Goal: Information Seeking & Learning: Find specific fact

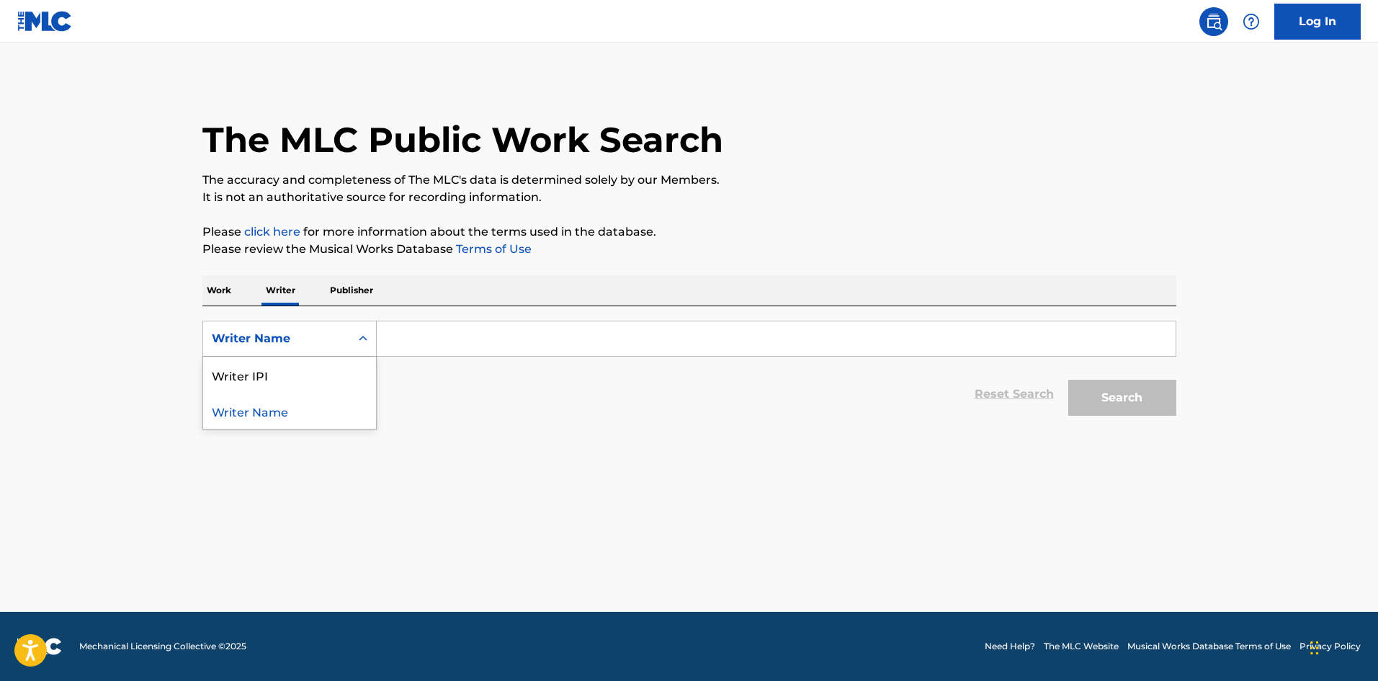
click at [437, 341] on input "Search Form" at bounding box center [776, 338] width 799 height 35
type input "j"
type input "[PERSON_NAME]"
click at [1108, 408] on button "Search" at bounding box center [1122, 398] width 108 height 36
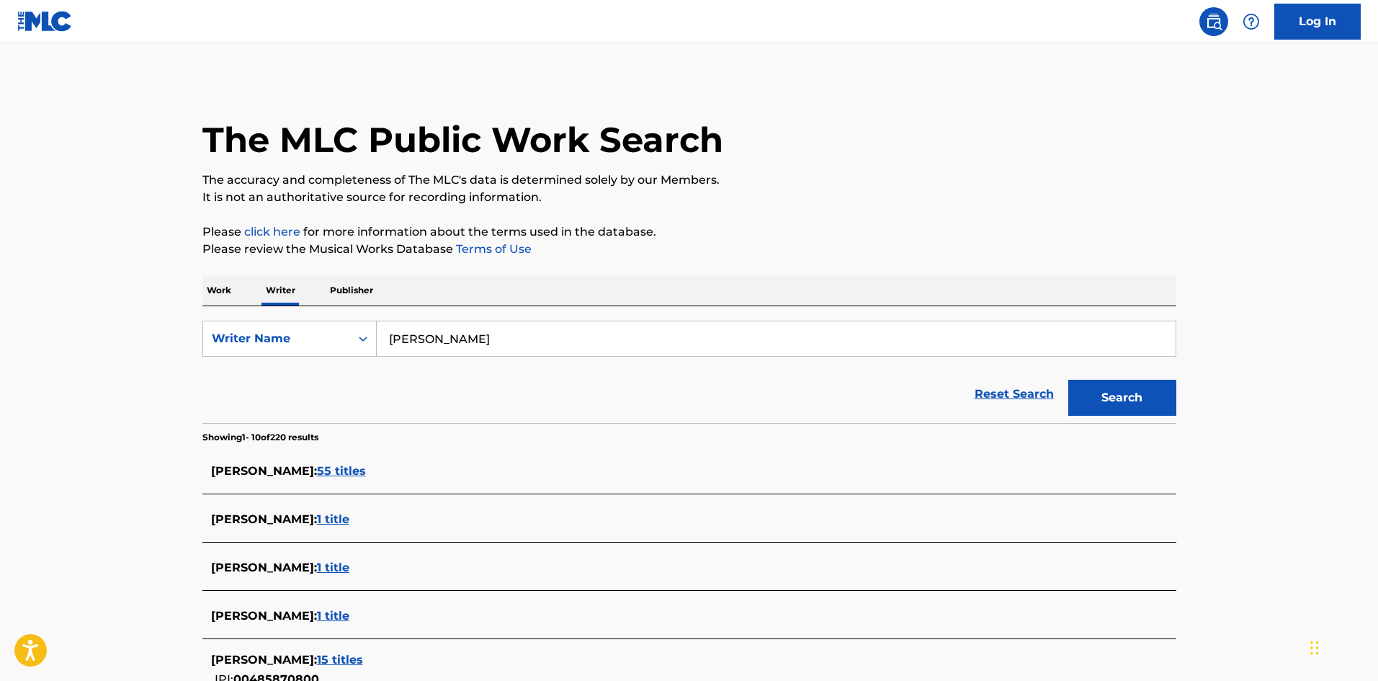
click at [338, 284] on p "Publisher" at bounding box center [352, 290] width 52 height 30
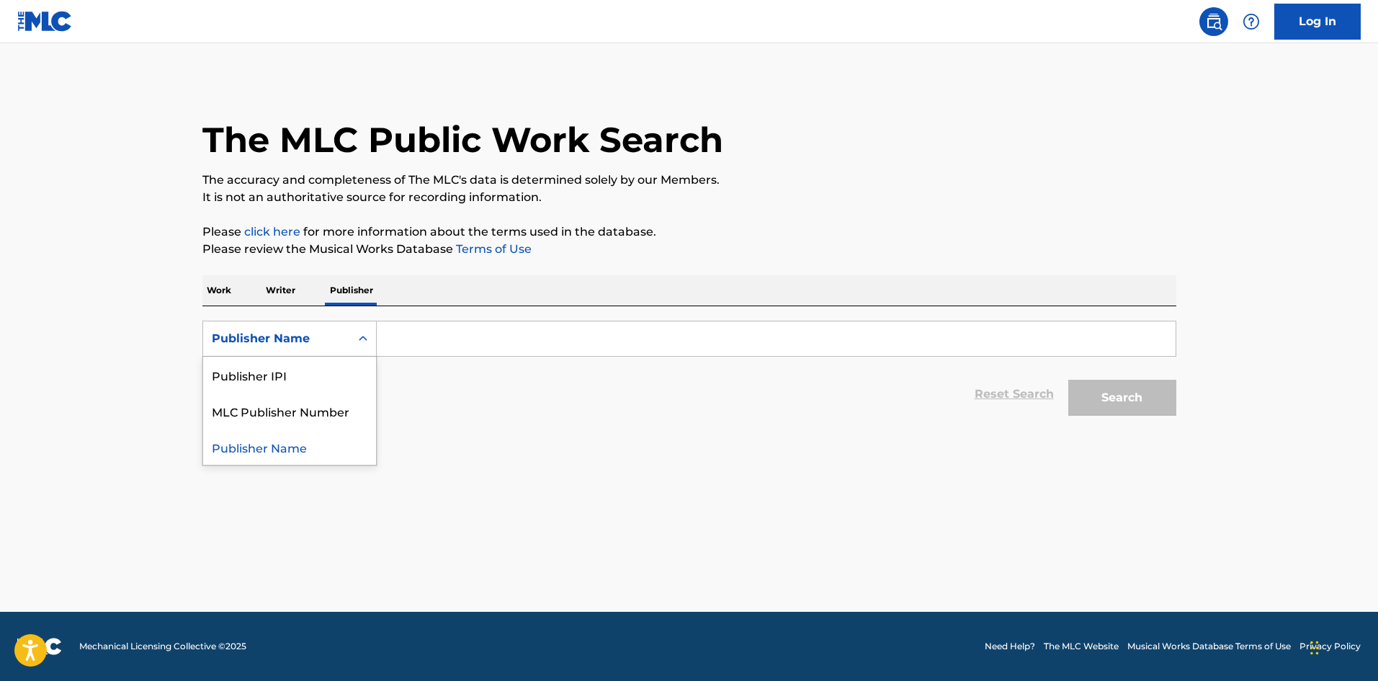
click at [330, 339] on div "Publisher Name" at bounding box center [277, 338] width 130 height 17
click at [444, 332] on input "Search Form" at bounding box center [776, 338] width 799 height 35
type input "kylie cantralll"
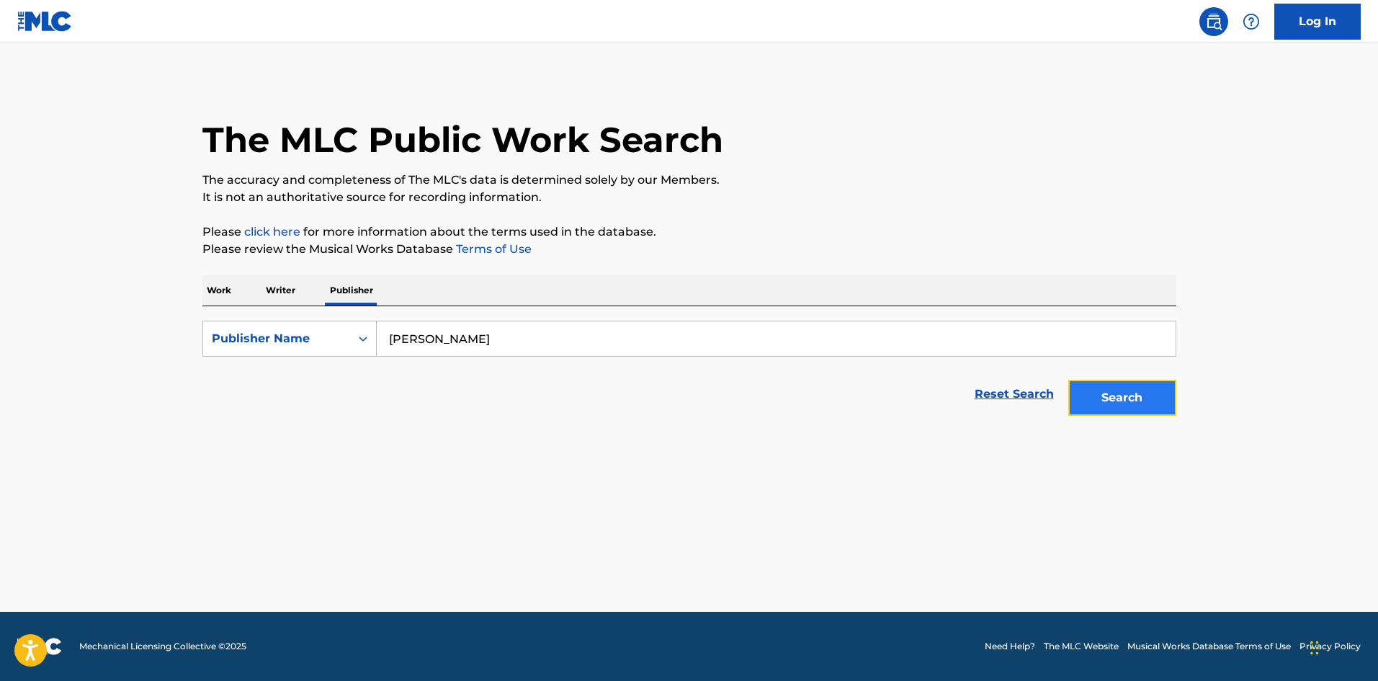
click at [1175, 404] on button "Search" at bounding box center [1122, 398] width 108 height 36
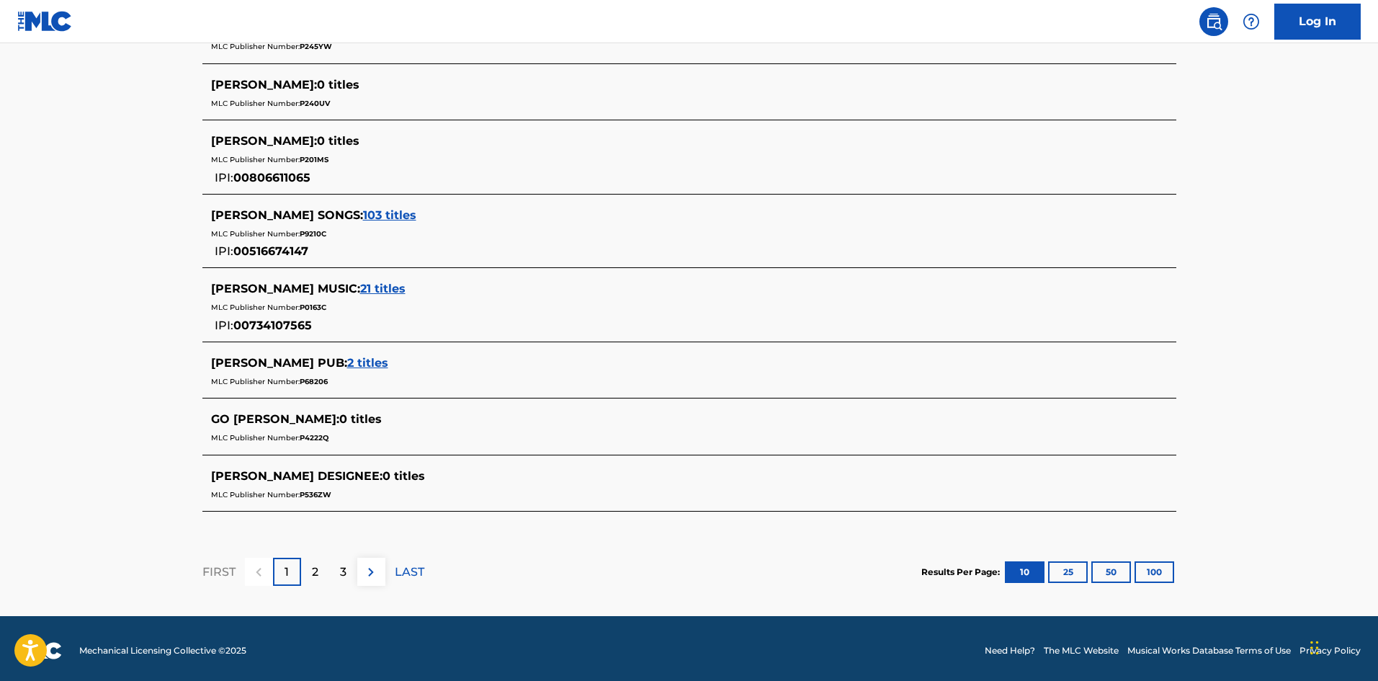
scroll to position [591, 0]
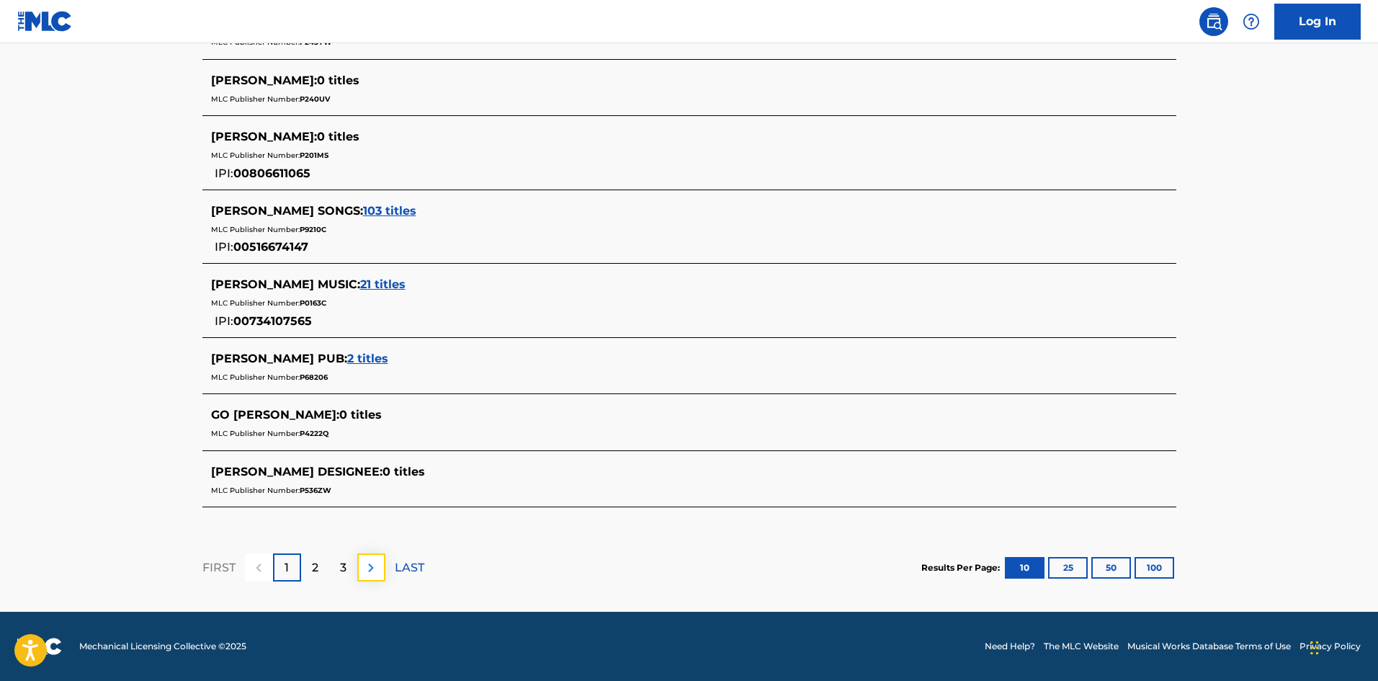
click at [371, 559] on img at bounding box center [370, 567] width 17 height 17
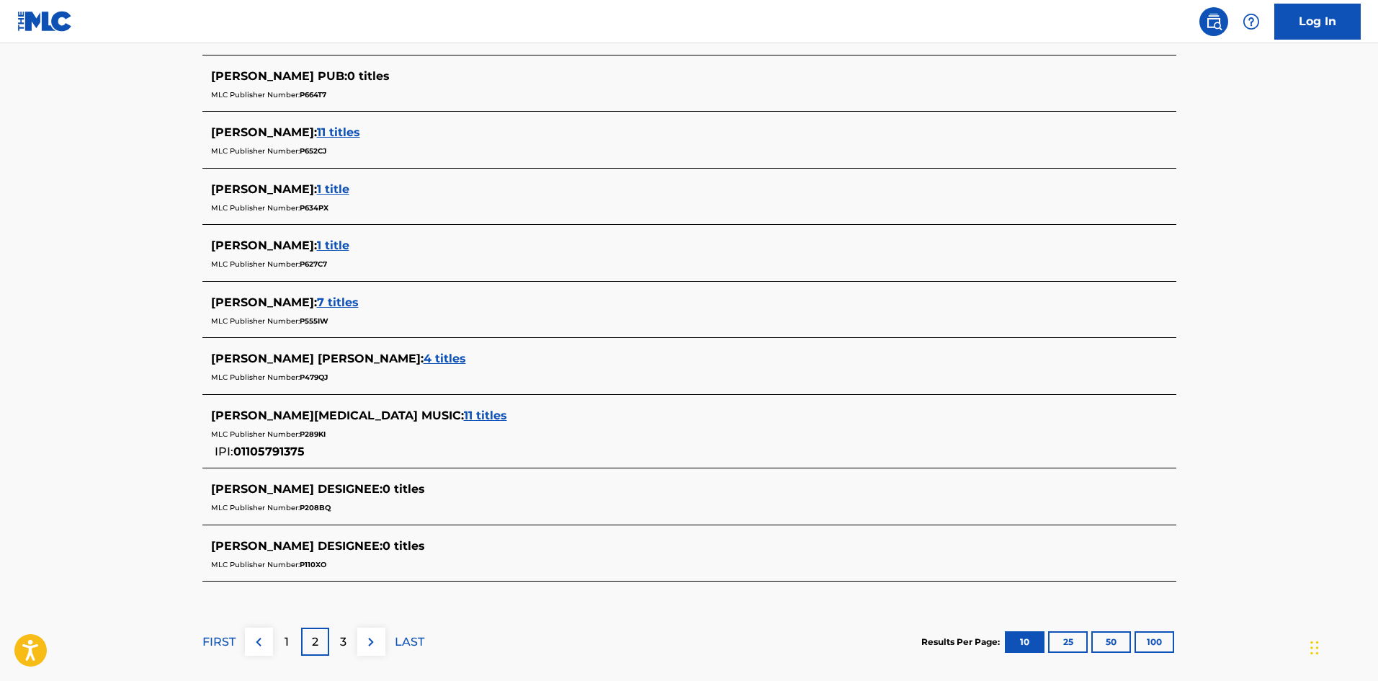
scroll to position [504, 0]
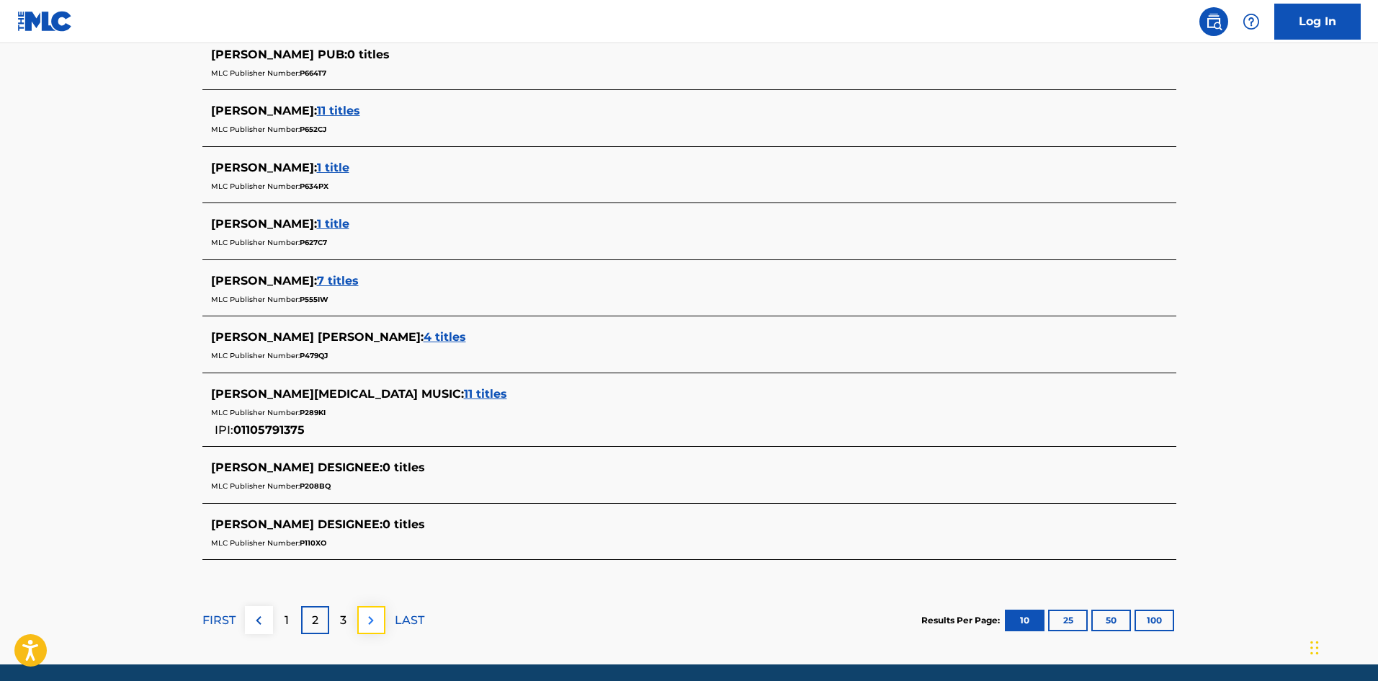
click at [363, 613] on img at bounding box center [370, 619] width 17 height 17
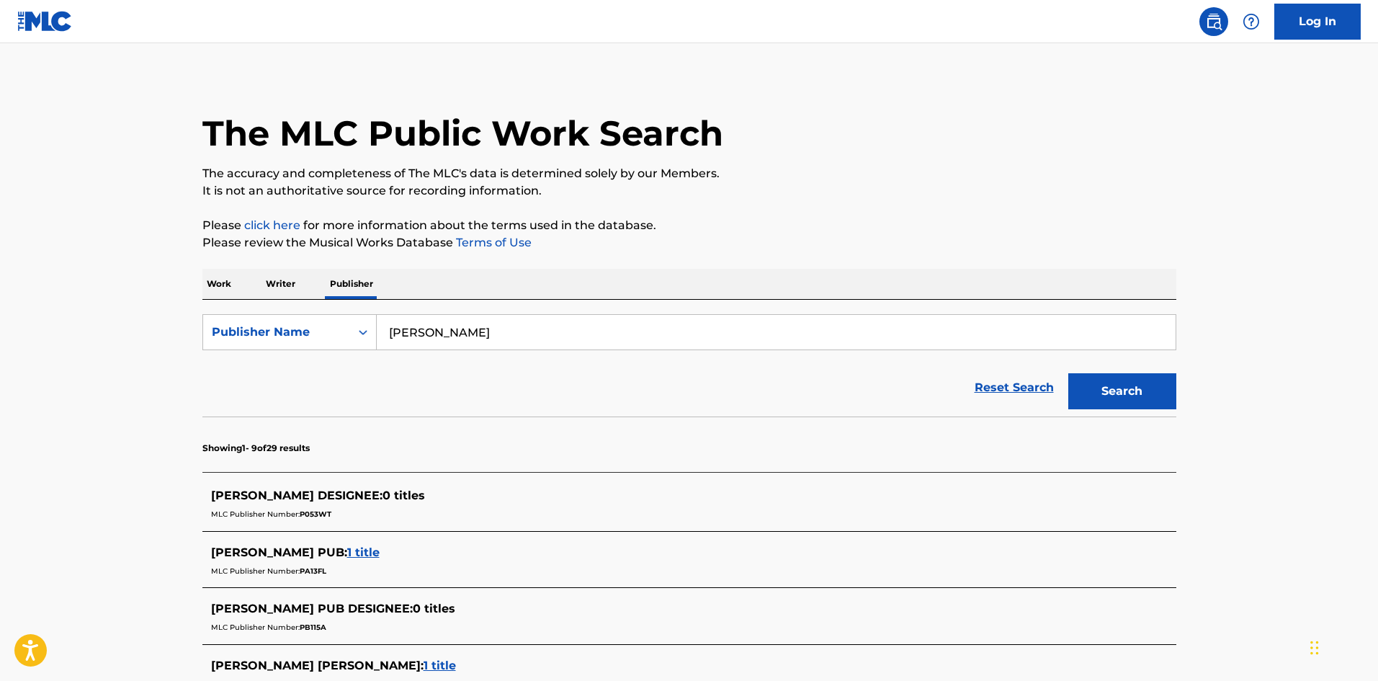
scroll to position [0, 0]
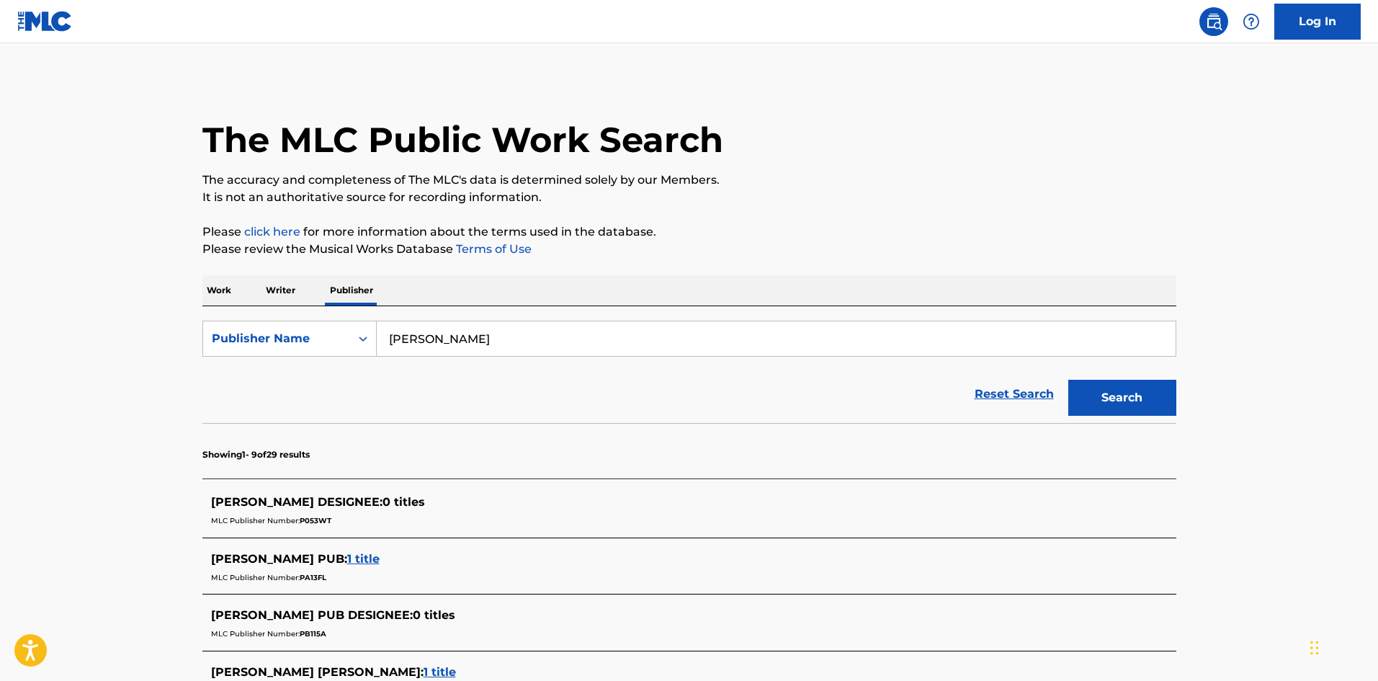
click at [217, 289] on p "Work" at bounding box center [218, 290] width 33 height 30
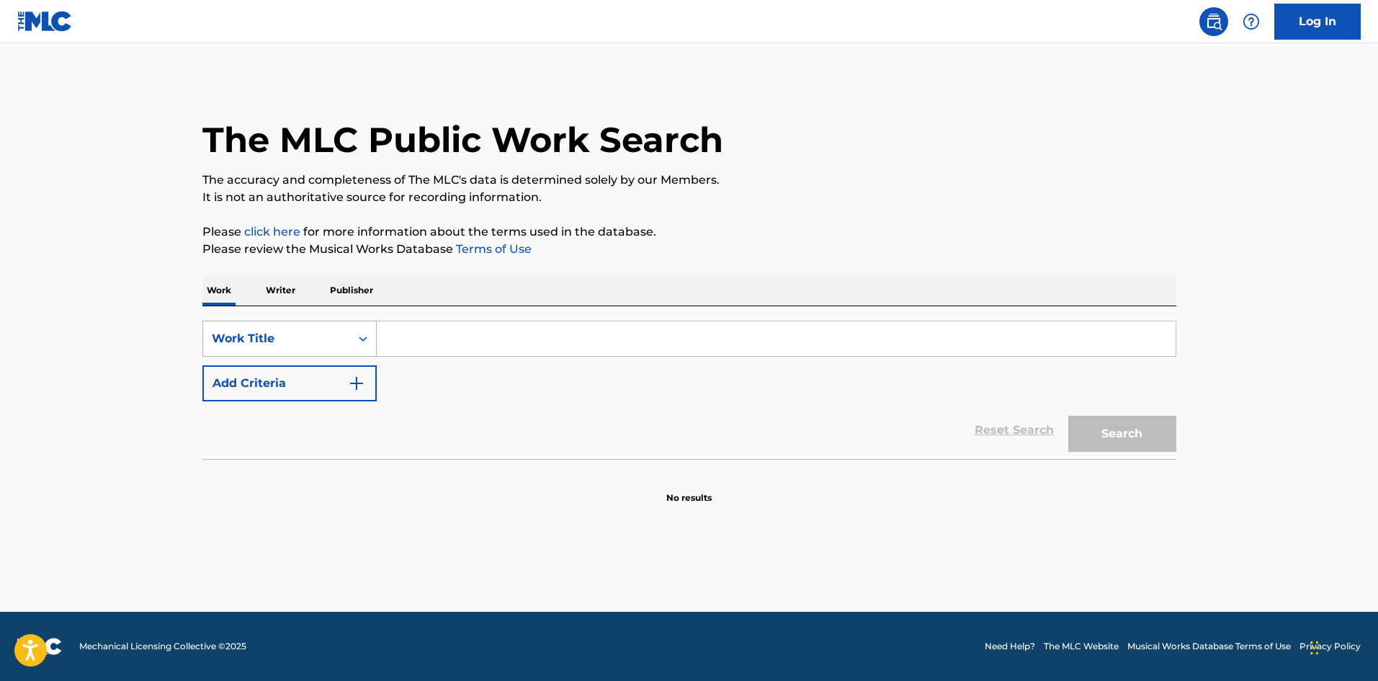
click at [260, 342] on div "Work Title" at bounding box center [277, 338] width 130 height 17
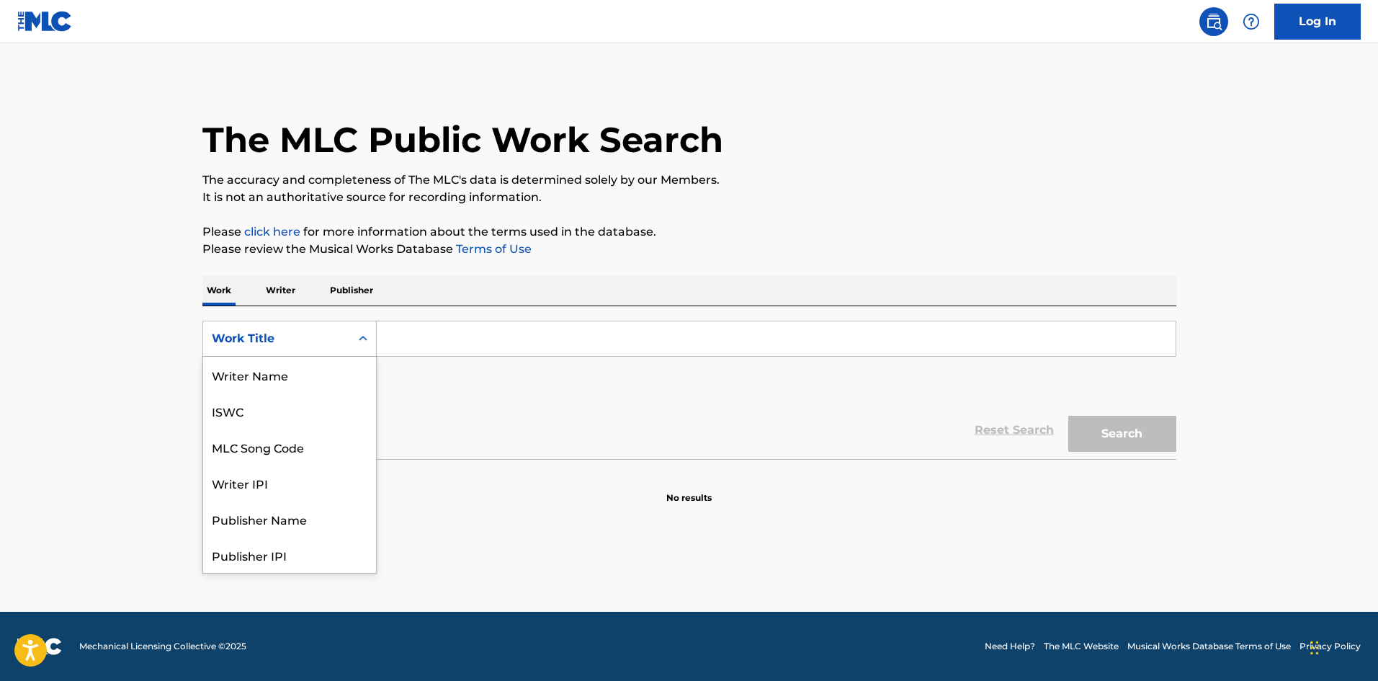
scroll to position [72, 0]
click at [290, 338] on div "Work Title" at bounding box center [277, 338] width 130 height 17
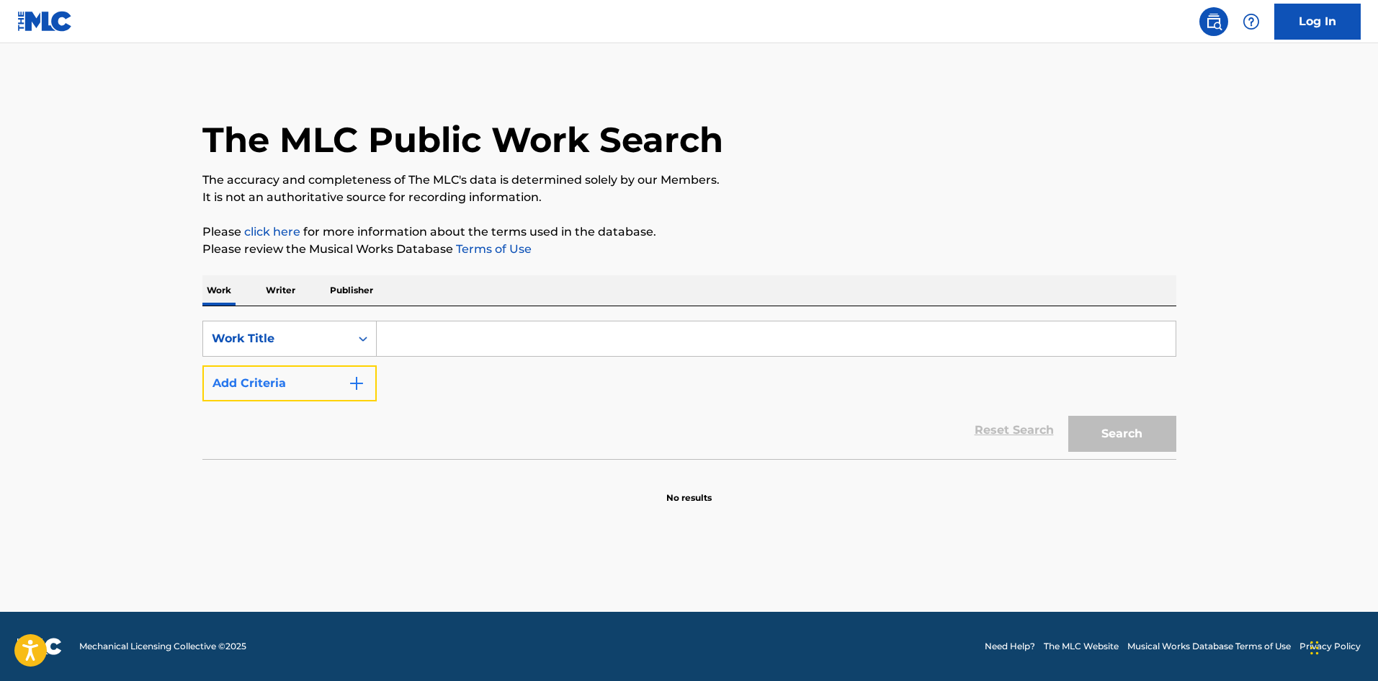
click at [292, 376] on button "Add Criteria" at bounding box center [289, 383] width 174 height 36
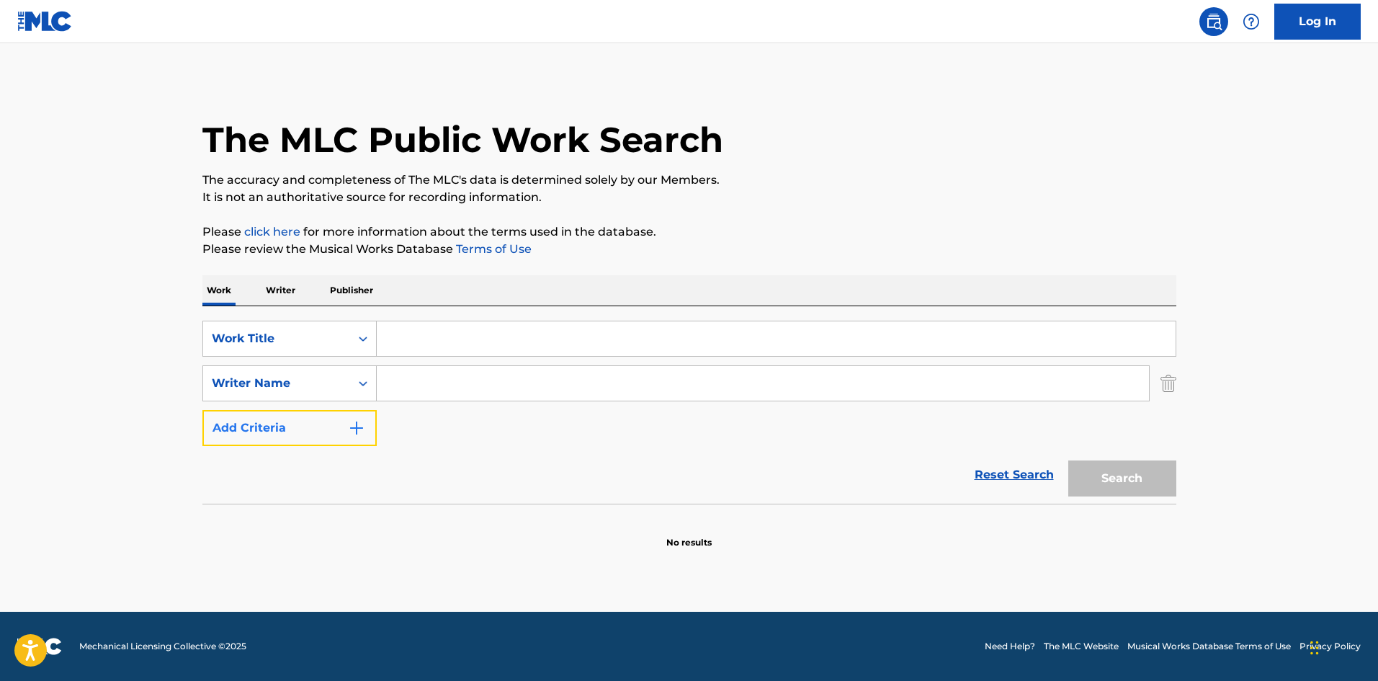
click at [300, 424] on button "Add Criteria" at bounding box center [289, 428] width 174 height 36
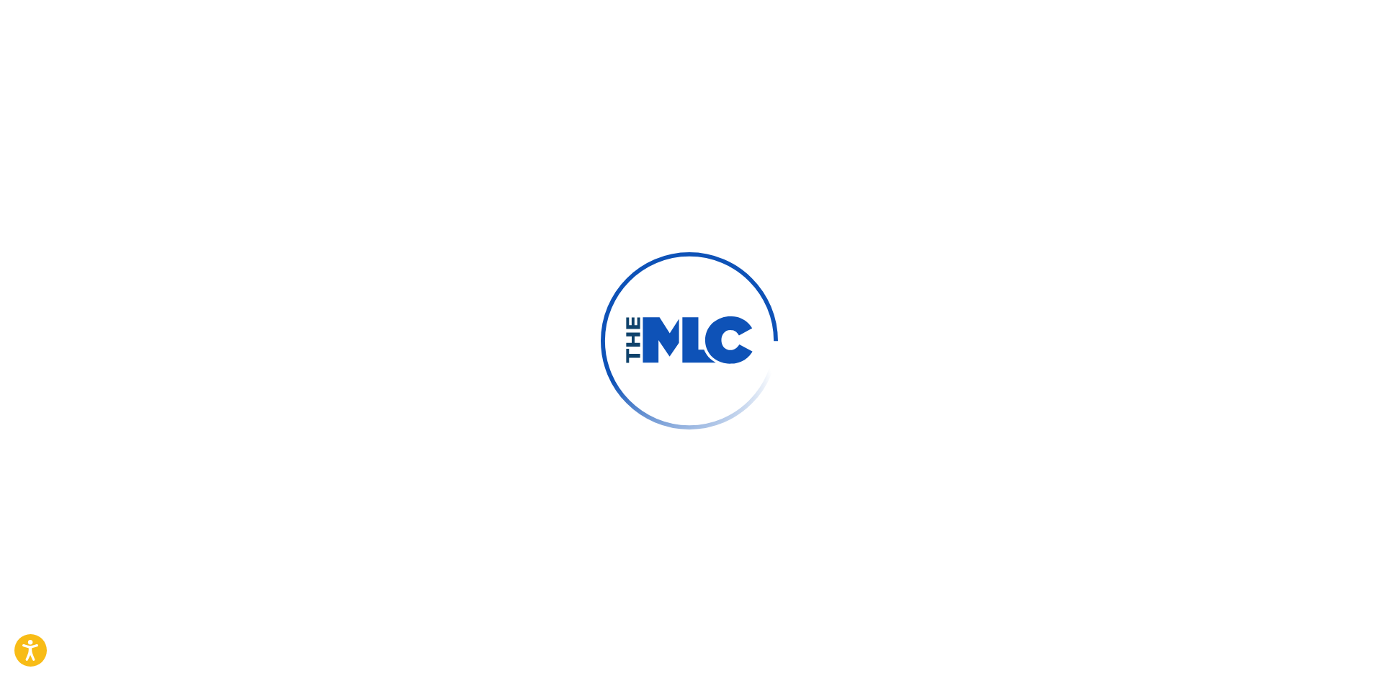
drag, startPoint x: 85, startPoint y: 404, endPoint x: 91, endPoint y: 408, distance: 7.4
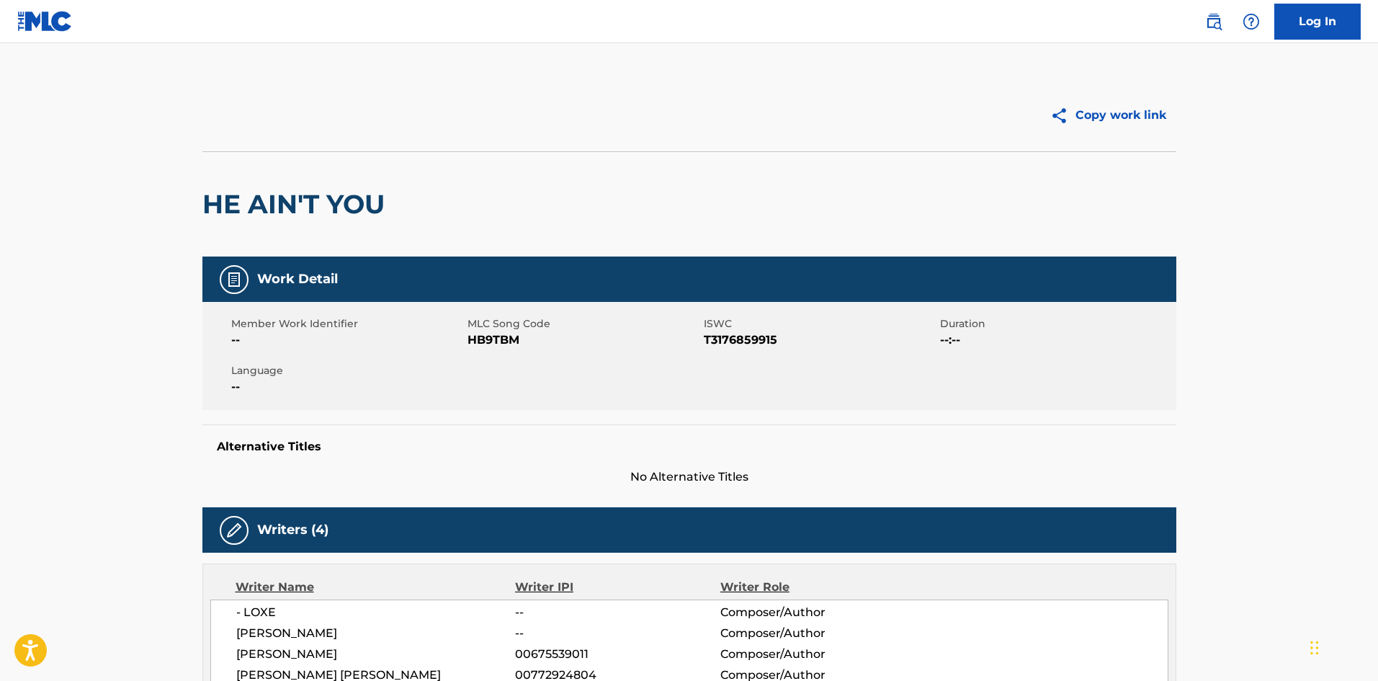
click at [48, 29] on img at bounding box center [44, 21] width 55 height 21
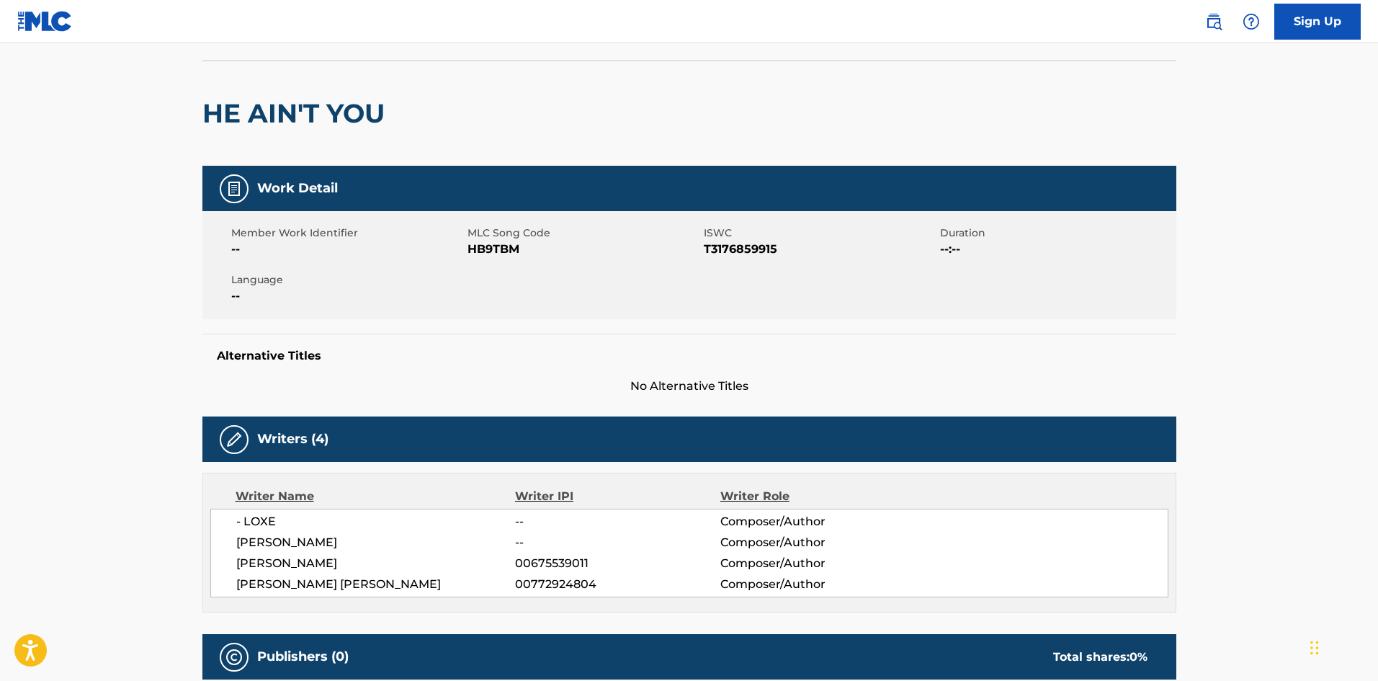
scroll to position [339, 0]
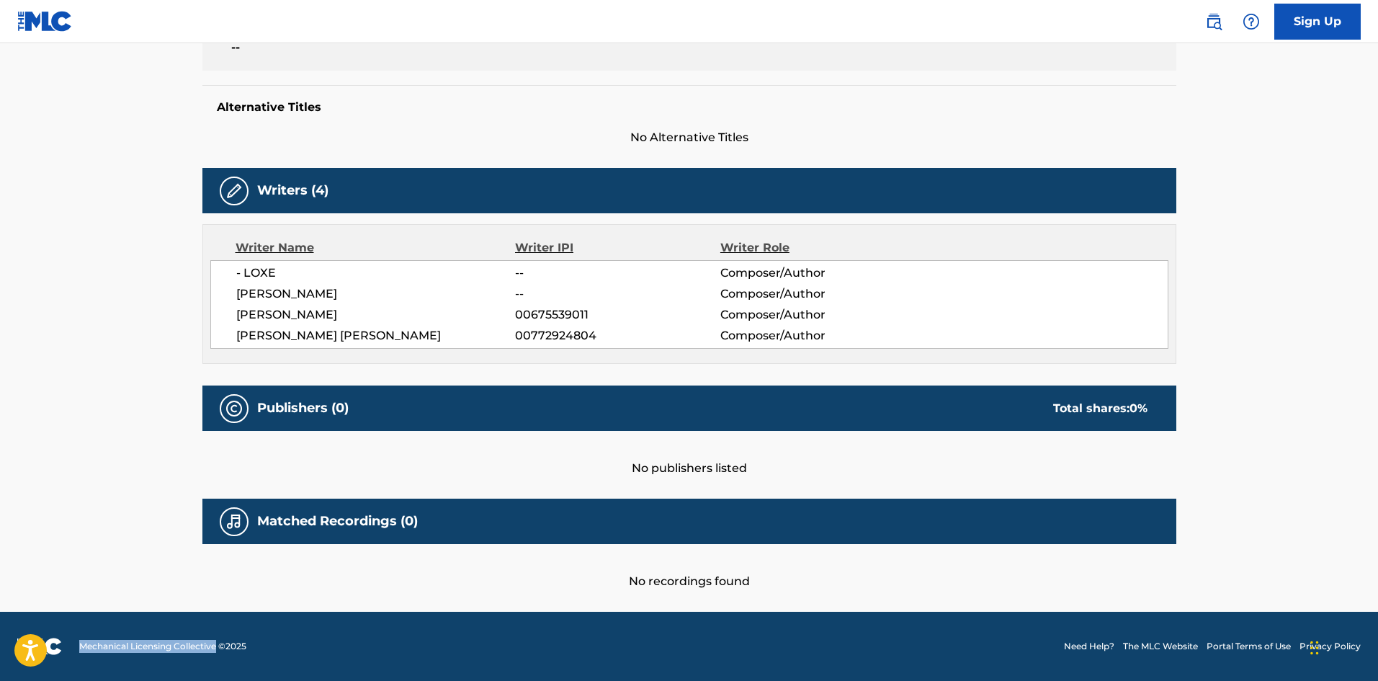
drag, startPoint x: 156, startPoint y: 644, endPoint x: 218, endPoint y: 649, distance: 62.1
click at [218, 649] on span "Mechanical Licensing Collective © 2025" at bounding box center [162, 645] width 167 height 13
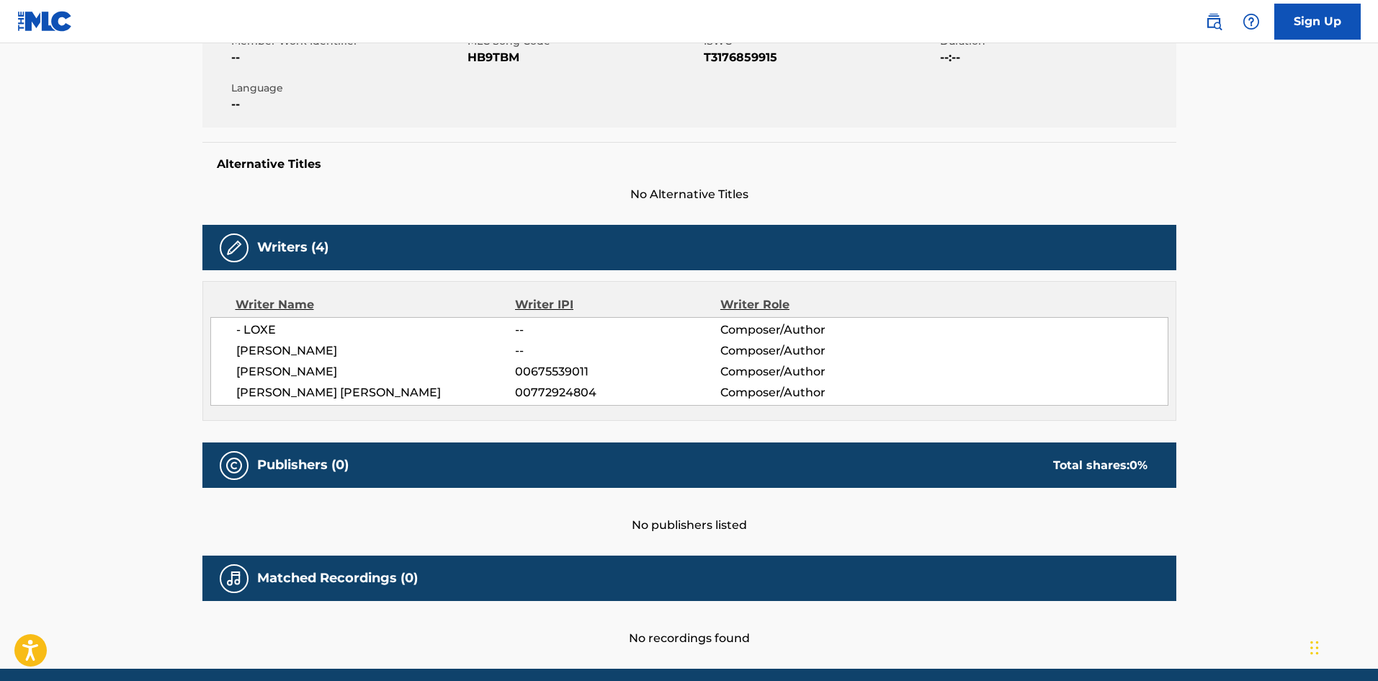
scroll to position [288, 0]
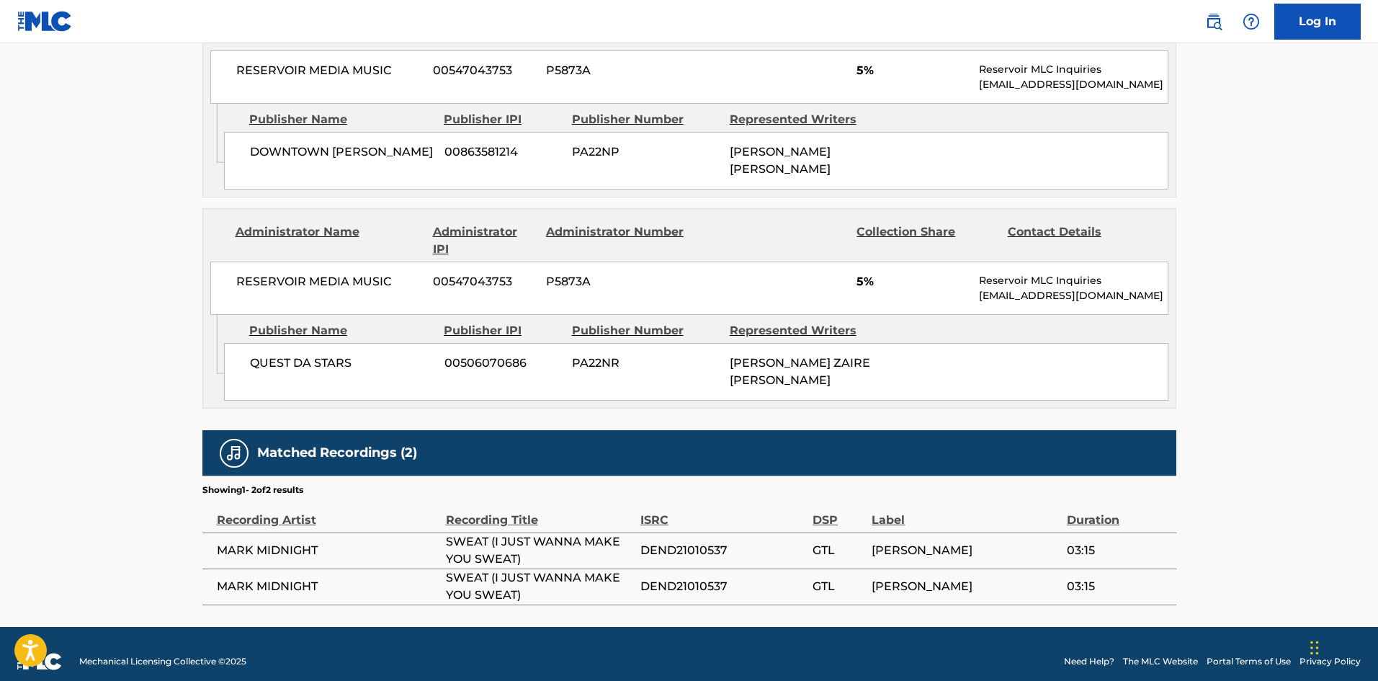
scroll to position [943, 0]
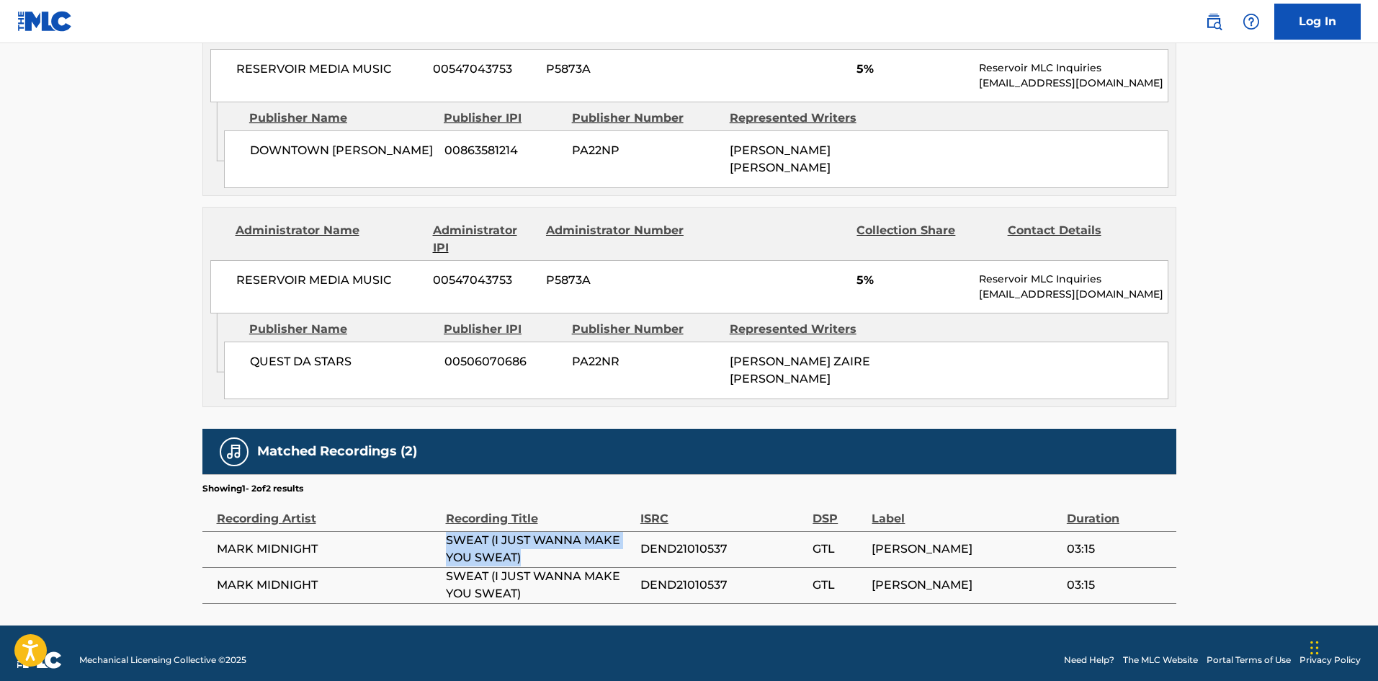
drag, startPoint x: 434, startPoint y: 522, endPoint x: 535, endPoint y: 547, distance: 103.8
click at [535, 547] on tr "MARK MIDNIGHT SWEAT (I JUST WANNA MAKE YOU SWEAT) DEND21010537 GTL TAUCHER 03:15" at bounding box center [689, 549] width 974 height 36
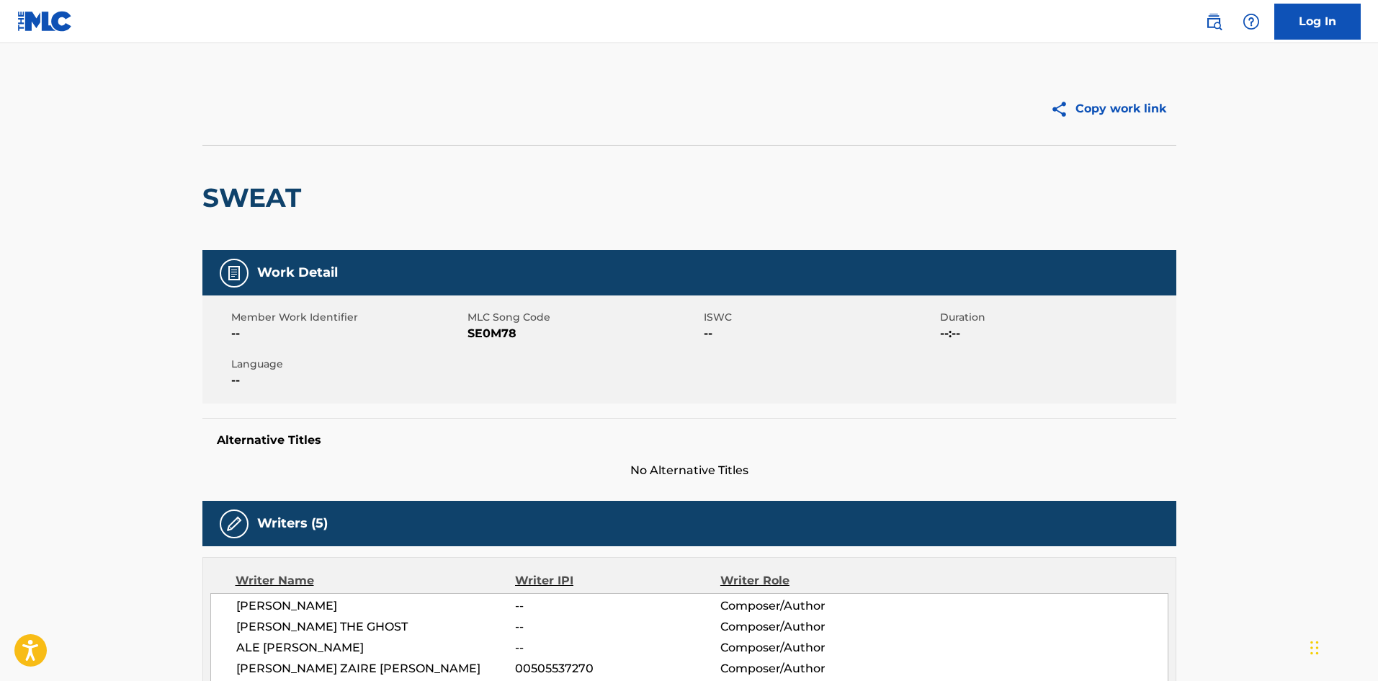
scroll to position [0, 0]
